Goal: Ask a question

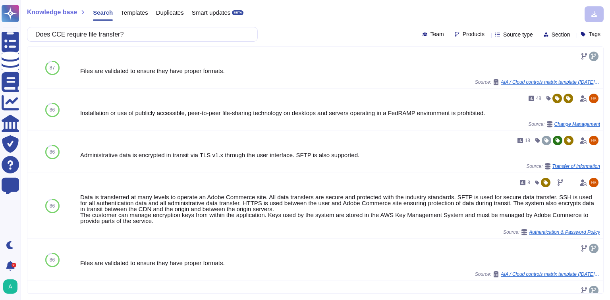
drag, startPoint x: 144, startPoint y: 33, endPoint x: -3, endPoint y: 19, distance: 148.3
click at [0, 19] on html "Questionnaires Knowledge Base Documents Analytics CAIQ / SIG Trust Center Help …" at bounding box center [305, 150] width 610 height 300
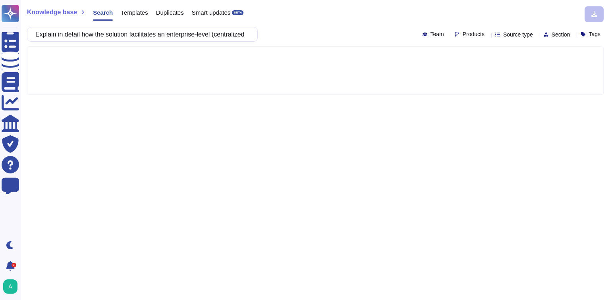
scroll to position [0, 591]
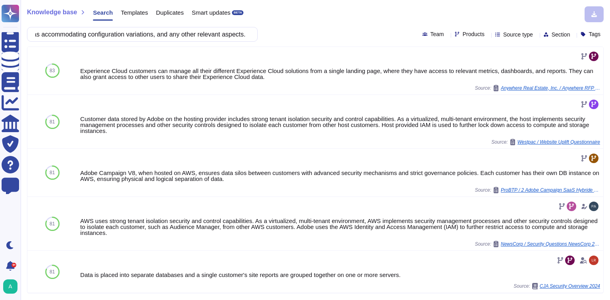
type input "Explain in detail how the solution facilitates an enterprise-level (centralized…"
click at [487, 35] on icon at bounding box center [487, 35] width 0 height 0
click at [508, 73] on div "Creative Cloud" at bounding box center [495, 72] width 70 height 7
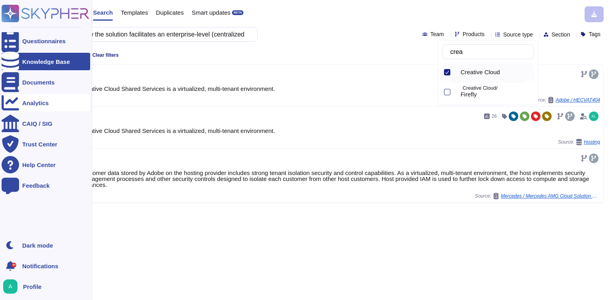
type input "crea"
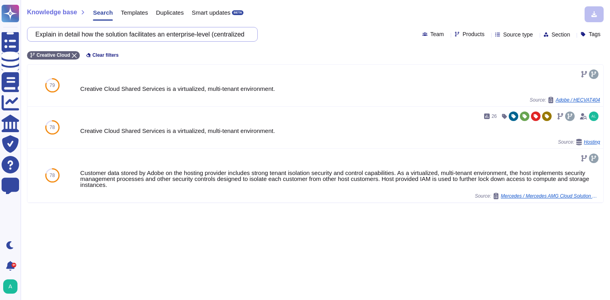
click at [148, 35] on input "Explain in detail how the solution facilitates an enterprise-level (centralized…" at bounding box center [140, 34] width 218 height 14
paste input "Does that solution have any report out such as a dashboard for service health a…"
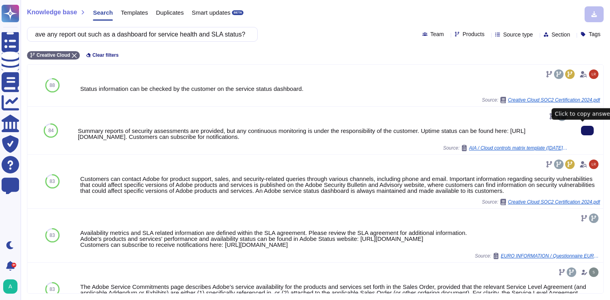
type input "Does that solution have any report out such as a dashboard for service health a…"
click at [587, 132] on button at bounding box center [587, 131] width 13 height 10
